Goal: Information Seeking & Learning: Find specific fact

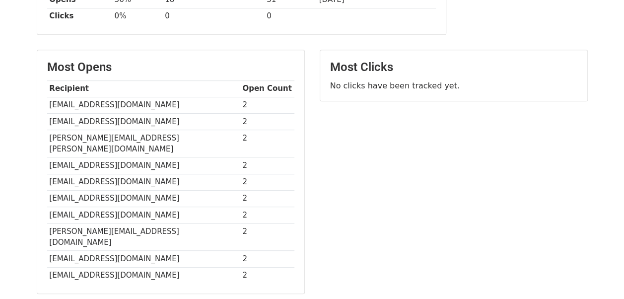
scroll to position [204, 0]
drag, startPoint x: 47, startPoint y: 102, endPoint x: 192, endPoint y: 103, distance: 145.0
click at [192, 103] on td "[EMAIL_ADDRESS][DOMAIN_NAME]" at bounding box center [143, 105] width 193 height 16
copy td "[EMAIL_ADDRESS][DOMAIN_NAME]"
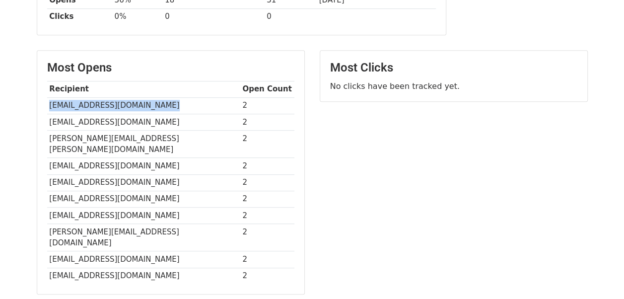
copy td "[EMAIL_ADDRESS][DOMAIN_NAME]"
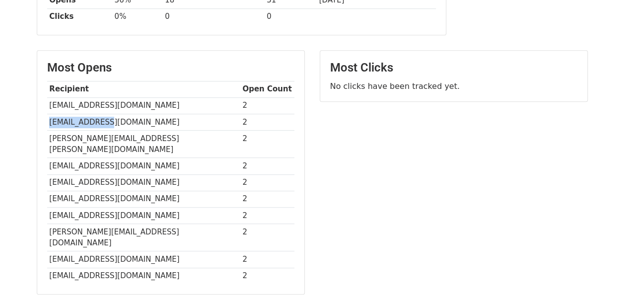
drag, startPoint x: 49, startPoint y: 118, endPoint x: 117, endPoint y: 116, distance: 68.1
click at [117, 116] on td "[EMAIL_ADDRESS][DOMAIN_NAME]" at bounding box center [143, 122] width 193 height 16
copy td "[EMAIL_ADDRESS][DOMAIN_NAME]"
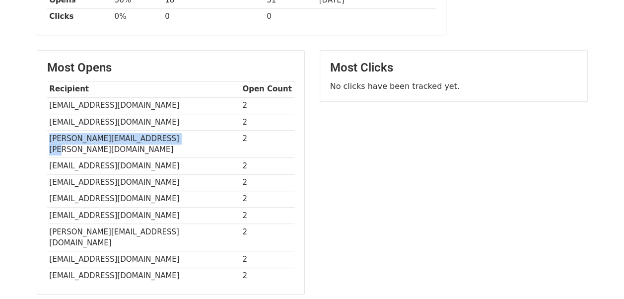
drag, startPoint x: 49, startPoint y: 137, endPoint x: 178, endPoint y: 140, distance: 129.6
click at [178, 140] on td "[PERSON_NAME][EMAIL_ADDRESS][PERSON_NAME][DOMAIN_NAME]" at bounding box center [143, 144] width 193 height 28
copy td "[PERSON_NAME][EMAIL_ADDRESS][PERSON_NAME][DOMAIN_NAME]"
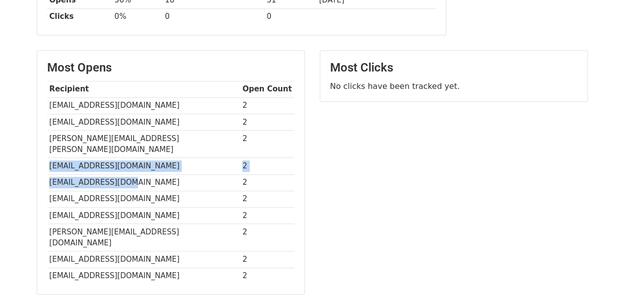
drag, startPoint x: 47, startPoint y: 153, endPoint x: 128, endPoint y: 164, distance: 81.7
click at [128, 164] on tbody "Recipient Open Count vinod.menon@landmarkgroup.in 2 RS@titan.co.in 2 santhosh.a…" at bounding box center [170, 182] width 247 height 203
drag, startPoint x: 128, startPoint y: 164, endPoint x: 115, endPoint y: 149, distance: 20.4
click at [115, 158] on td "[EMAIL_ADDRESS][DOMAIN_NAME]" at bounding box center [143, 166] width 193 height 16
click at [50, 158] on td "[EMAIL_ADDRESS][DOMAIN_NAME]" at bounding box center [143, 166] width 193 height 16
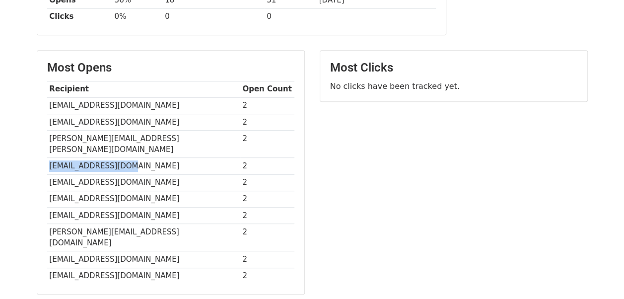
drag, startPoint x: 50, startPoint y: 150, endPoint x: 124, endPoint y: 149, distance: 74.0
click at [124, 158] on td "vikramr@titan.co.in" at bounding box center [143, 166] width 193 height 16
copy td "vikramr@titan.co.in"
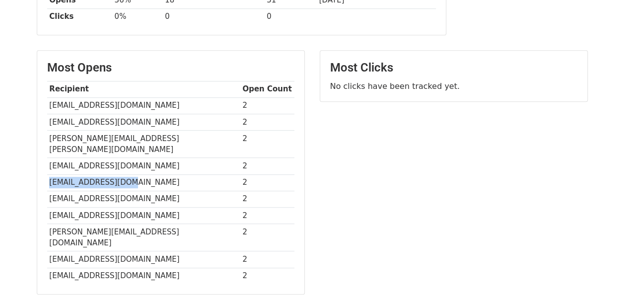
drag, startPoint x: 49, startPoint y: 167, endPoint x: 127, endPoint y: 169, distance: 78.5
click at [127, 174] on td "vinaybl@titan.co.in" at bounding box center [143, 182] width 193 height 16
copy td "vinaybl@titan.co.in"
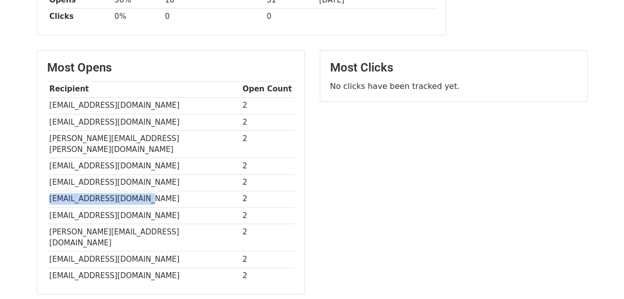
drag, startPoint x: 48, startPoint y: 186, endPoint x: 140, endPoint y: 186, distance: 91.9
click at [140, 191] on td "vinaypoduri@titan.co.in" at bounding box center [143, 199] width 193 height 16
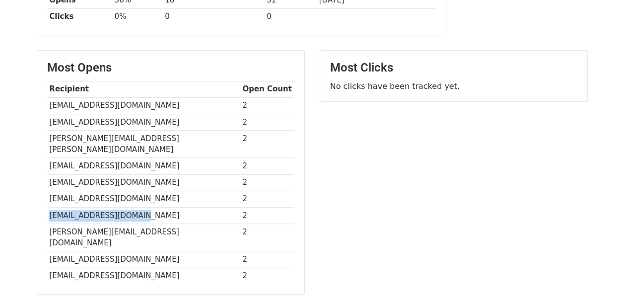
drag, startPoint x: 49, startPoint y: 202, endPoint x: 132, endPoint y: 206, distance: 83.5
click at [132, 207] on td "deepakbaid@titan.co.in" at bounding box center [143, 215] width 193 height 16
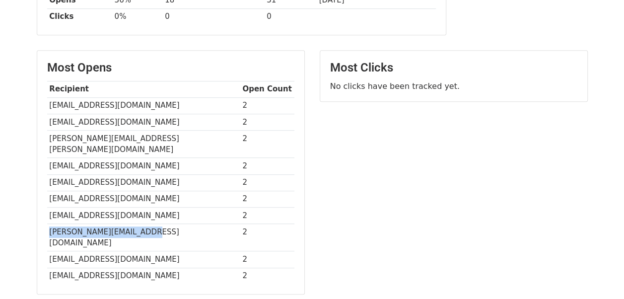
drag, startPoint x: 49, startPoint y: 218, endPoint x: 145, endPoint y: 220, distance: 95.9
click at [145, 223] on td "Jayakanth.C@zeptonow.com" at bounding box center [143, 237] width 193 height 28
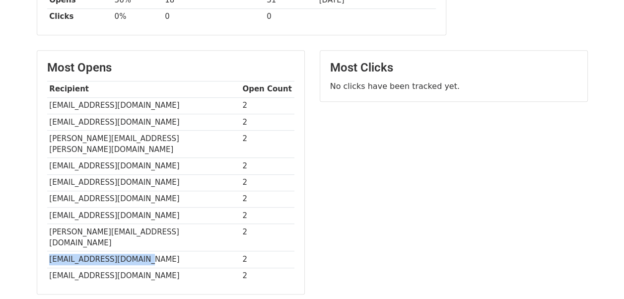
drag, startPoint x: 49, startPoint y: 230, endPoint x: 136, endPoint y: 235, distance: 87.0
click at [136, 251] on td "madhulika_j@titan.co.in" at bounding box center [143, 259] width 193 height 16
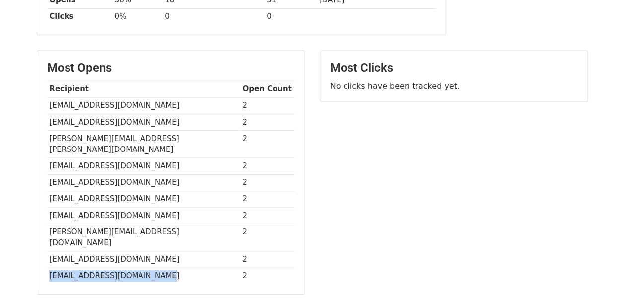
drag, startPoint x: 48, startPoint y: 249, endPoint x: 165, endPoint y: 250, distance: 116.7
click at [165, 268] on td "neeraj.basur@trent-tata.com" at bounding box center [143, 276] width 193 height 16
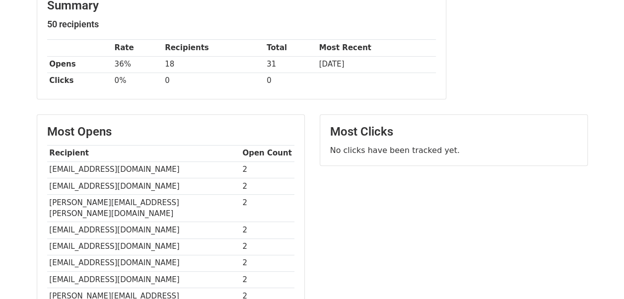
scroll to position [147, 0]
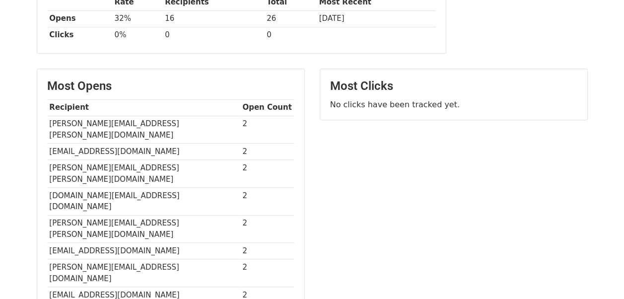
scroll to position [192, 0]
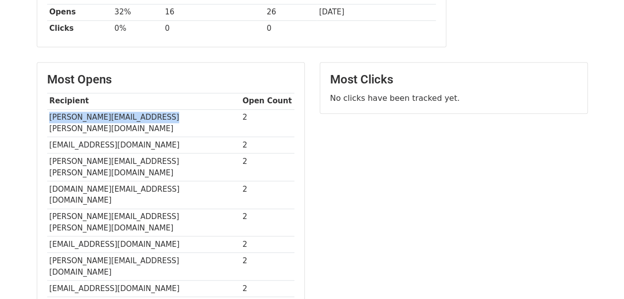
drag, startPoint x: 49, startPoint y: 113, endPoint x: 174, endPoint y: 111, distance: 125.2
click at [174, 111] on td "[PERSON_NAME][EMAIL_ADDRESS][PERSON_NAME][DOMAIN_NAME]" at bounding box center [143, 123] width 193 height 28
copy td "[PERSON_NAME][EMAIL_ADDRESS][PERSON_NAME][DOMAIN_NAME]"
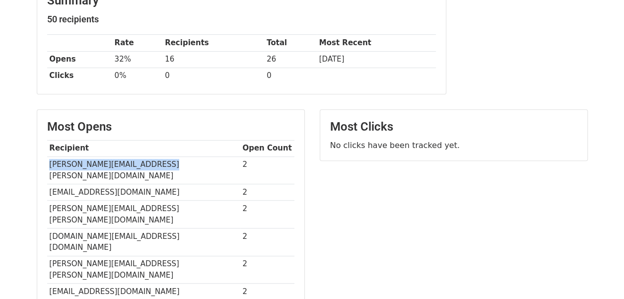
scroll to position [146, 0]
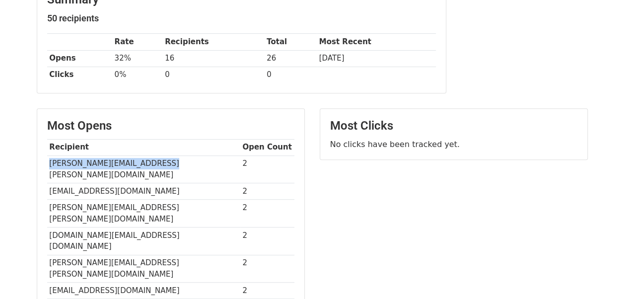
copy td "[PERSON_NAME][EMAIL_ADDRESS][PERSON_NAME][DOMAIN_NAME]"
drag, startPoint x: 47, startPoint y: 178, endPoint x: 195, endPoint y: 184, distance: 148.1
click at [195, 184] on td "[EMAIL_ADDRESS][DOMAIN_NAME]" at bounding box center [143, 191] width 193 height 16
copy td "[EMAIL_ADDRESS][DOMAIN_NAME]"
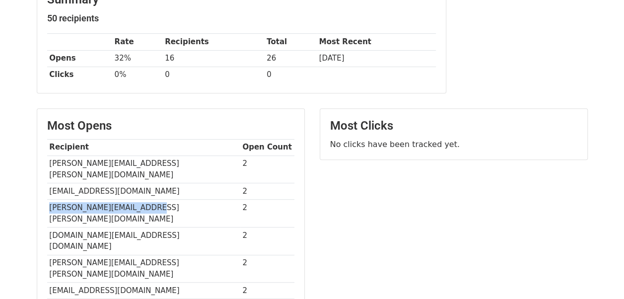
drag, startPoint x: 50, startPoint y: 193, endPoint x: 148, endPoint y: 193, distance: 98.3
click at [148, 200] on td "[PERSON_NAME][EMAIL_ADDRESS][PERSON_NAME][DOMAIN_NAME]" at bounding box center [143, 214] width 193 height 28
copy td "[PERSON_NAME][EMAIL_ADDRESS][PERSON_NAME][DOMAIN_NAME]"
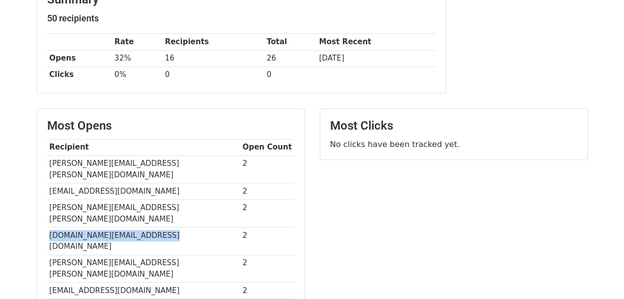
drag, startPoint x: 48, startPoint y: 208, endPoint x: 163, endPoint y: 211, distance: 115.3
click at [163, 227] on td "[DOMAIN_NAME][EMAIL_ADDRESS][DOMAIN_NAME]" at bounding box center [143, 241] width 193 height 28
copy td "[DOMAIN_NAME][EMAIL_ADDRESS][DOMAIN_NAME]"
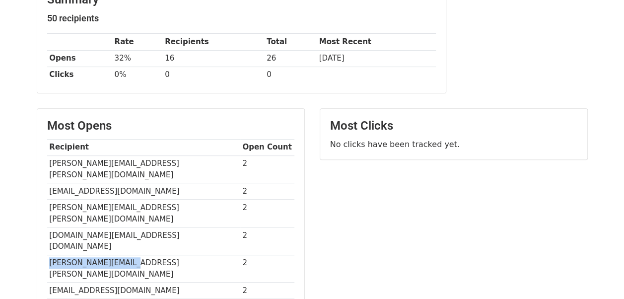
drag, startPoint x: 47, startPoint y: 225, endPoint x: 153, endPoint y: 229, distance: 105.8
click at [153, 255] on td "[PERSON_NAME][EMAIL_ADDRESS][PERSON_NAME][DOMAIN_NAME]" at bounding box center [143, 269] width 193 height 28
copy td "[PERSON_NAME][EMAIL_ADDRESS][PERSON_NAME][DOMAIN_NAME]"
click at [153, 255] on td "[PERSON_NAME][EMAIL_ADDRESS][PERSON_NAME][DOMAIN_NAME]" at bounding box center [143, 269] width 193 height 28
drag, startPoint x: 47, startPoint y: 224, endPoint x: 132, endPoint y: 232, distance: 84.8
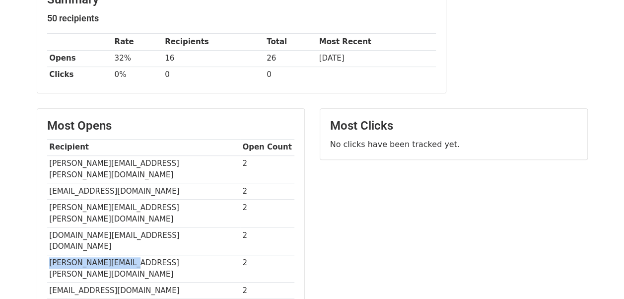
click at [132, 255] on td "[PERSON_NAME][EMAIL_ADDRESS][PERSON_NAME][DOMAIN_NAME]" at bounding box center [143, 269] width 193 height 28
copy td "[PERSON_NAME][EMAIL_ADDRESS][PERSON_NAME][DOMAIN_NAME]"
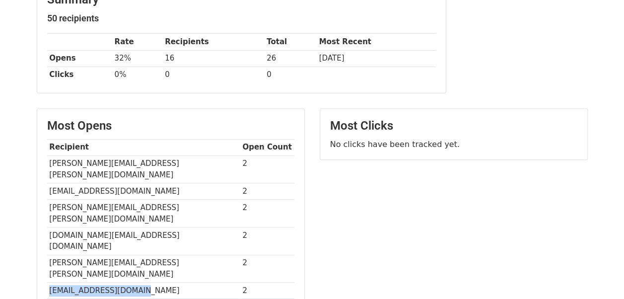
drag, startPoint x: 49, startPoint y: 241, endPoint x: 148, endPoint y: 238, distance: 99.4
click at [148, 283] on td "[EMAIL_ADDRESS][DOMAIN_NAME]" at bounding box center [143, 291] width 193 height 16
copy td "[EMAIL_ADDRESS][DOMAIN_NAME]"
drag, startPoint x: 48, startPoint y: 258, endPoint x: 144, endPoint y: 252, distance: 96.5
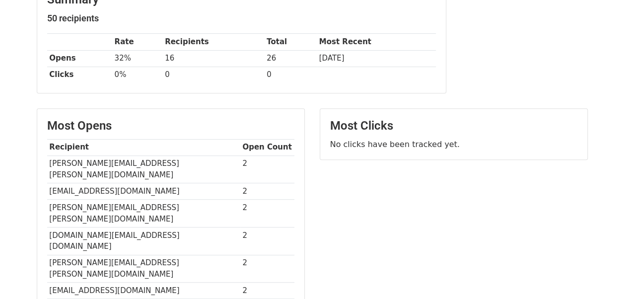
copy td "[PERSON_NAME][EMAIL_ADDRESS][DOMAIN_NAME]"
drag, startPoint x: 50, startPoint y: 272, endPoint x: 159, endPoint y: 275, distance: 109.3
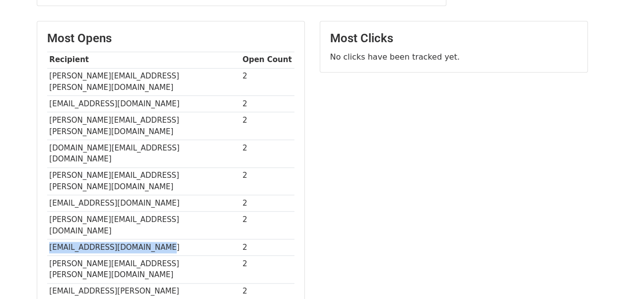
scroll to position [235, 0]
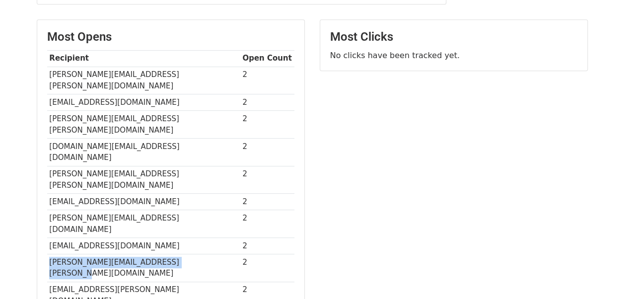
drag, startPoint x: 48, startPoint y: 200, endPoint x: 193, endPoint y: 199, distance: 144.5
click at [193, 254] on td "[PERSON_NAME][EMAIL_ADDRESS][PERSON_NAME][DOMAIN_NAME]" at bounding box center [143, 268] width 193 height 28
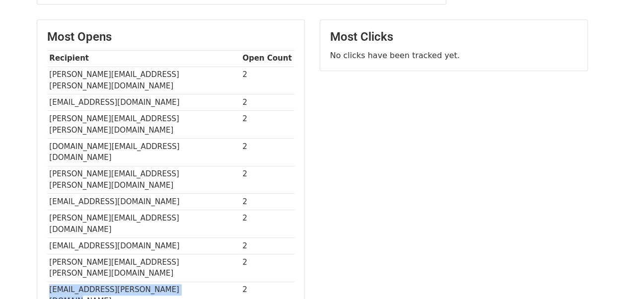
drag, startPoint x: 48, startPoint y: 219, endPoint x: 173, endPoint y: 228, distance: 126.0
click at [173, 228] on div "Most Opens Recipient Open Count [PERSON_NAME][EMAIL_ADDRESS][PERSON_NAME][DOMAI…" at bounding box center [170, 169] width 267 height 299
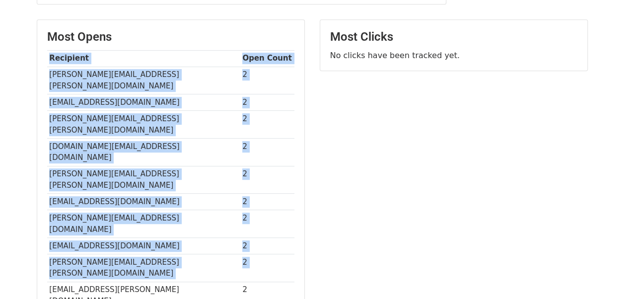
click at [183, 235] on div "Most Opens Recipient Open Count [PERSON_NAME][EMAIL_ADDRESS][PERSON_NAME][DOMAI…" at bounding box center [170, 169] width 267 height 299
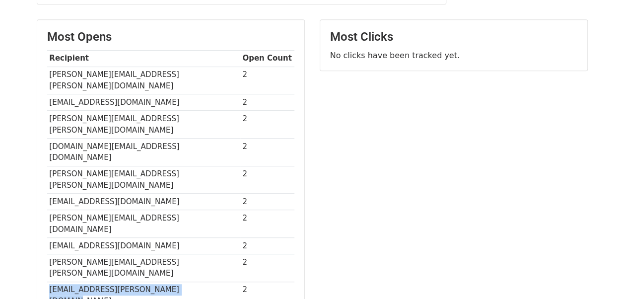
drag, startPoint x: 49, startPoint y: 219, endPoint x: 177, endPoint y: 217, distance: 127.6
click at [177, 282] on td "[EMAIL_ADDRESS][PERSON_NAME][DOMAIN_NAME]" at bounding box center [143, 295] width 193 height 27
